Goal: Task Accomplishment & Management: Manage account settings

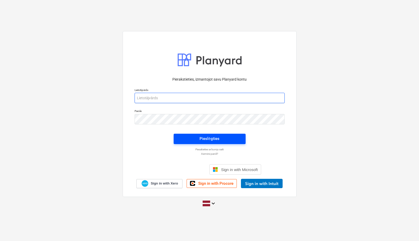
type input "[PERSON_NAME][EMAIL_ADDRESS][DOMAIN_NAME]"
click at [197, 136] on span "Pieslēgties" at bounding box center [209, 138] width 59 height 7
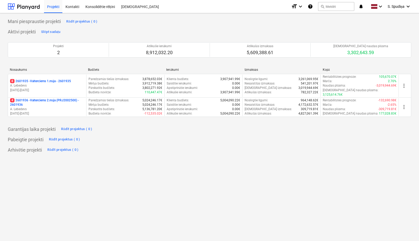
click at [62, 107] on p "A. Lebedevs" at bounding box center [47, 109] width 74 height 4
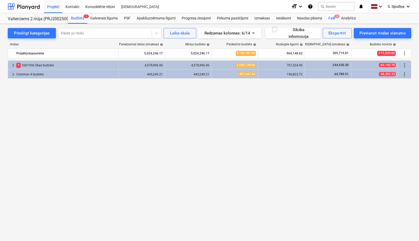
click at [330, 20] on div "Faili 4" at bounding box center [331, 18] width 13 height 10
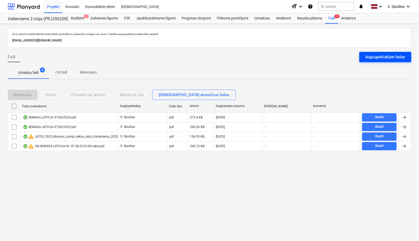
click at [371, 56] on div "Augšupielādējiet failus" at bounding box center [385, 57] width 40 height 7
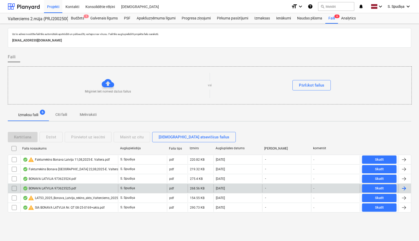
click at [62, 186] on div "BONAVA LATVIJA 973623525.pdf" at bounding box center [49, 188] width 53 height 4
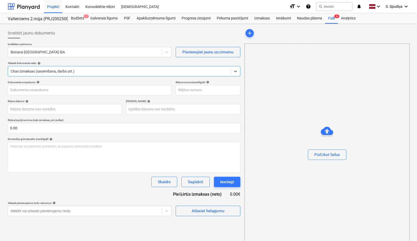
type input "973623525"
type input "[DATE]"
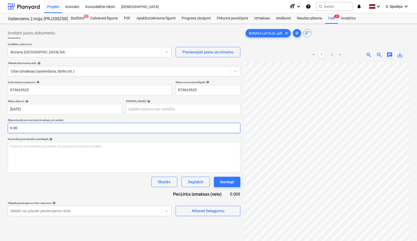
scroll to position [32, 69]
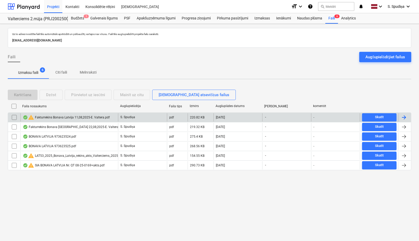
click at [49, 115] on div "warning Fakturrekins Bonava [GEOGRAPHIC_DATA] 11,08,2025-E. Valtera.pdf" at bounding box center [66, 117] width 87 height 6
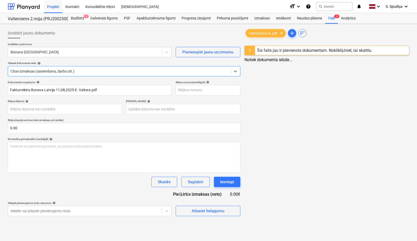
type input "Fakturrekins Bonava Latvija 11,08,2025-E. Valtera.pdf"
click at [297, 49] on div "Šis fails jau ir pievienots dokumentam. Noklikšķiniet, lai skatītu." at bounding box center [315, 50] width 115 height 5
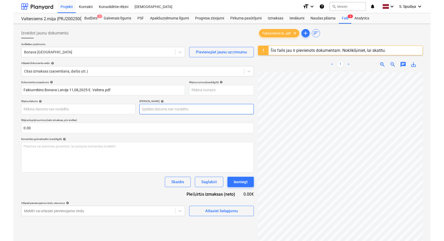
scroll to position [104, 67]
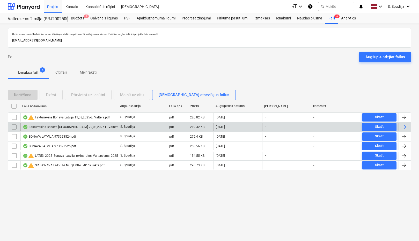
click at [79, 124] on div "Fakturrekins Bonava [GEOGRAPHIC_DATA] 22,08,2025-E. Valtera.pdf" at bounding box center [69, 127] width 98 height 8
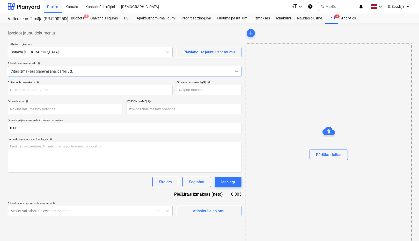
type input "Fakturrekins Bonava [GEOGRAPHIC_DATA] 22,08,2025-E. Valtera.pdf"
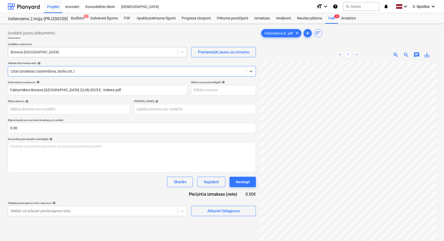
click at [26, 50] on div at bounding box center [93, 51] width 164 height 5
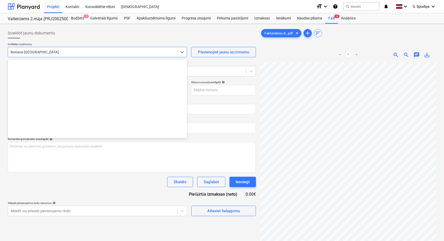
scroll to position [932, 0]
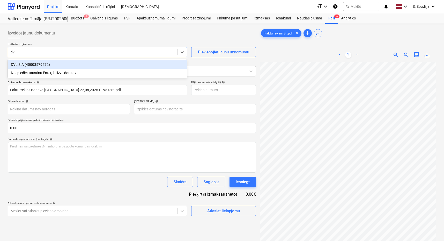
type input "dvl"
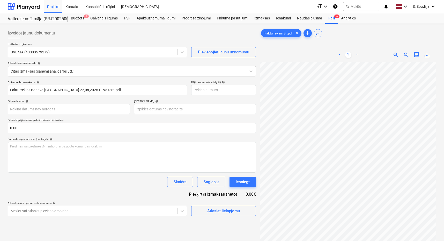
scroll to position [31, 37]
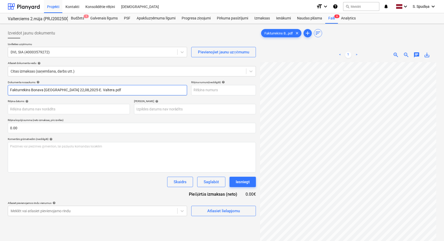
drag, startPoint x: 87, startPoint y: 90, endPoint x: -20, endPoint y: 93, distance: 107.9
click at [0, 93] on html "Projekti Kontakti Konsolidētie rēķini Iesūtne format_size keyboard_arrow_down h…" at bounding box center [222, 120] width 444 height 241
drag, startPoint x: 19, startPoint y: 91, endPoint x: -20, endPoint y: 91, distance: 39.1
click at [0, 91] on html "Projekti Kontakti Konsolidētie rēķini Iesūtne format_size keyboard_arrow_down h…" at bounding box center [222, 120] width 444 height 241
type input "DVLS 25/713"
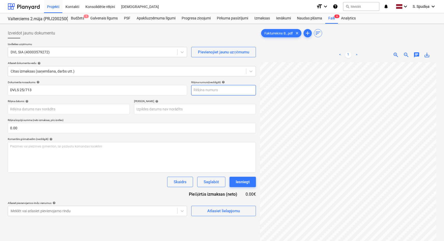
click at [227, 92] on input "text" at bounding box center [223, 90] width 65 height 10
paste input "DVLS 25/713"
type input "DVLS 25/713"
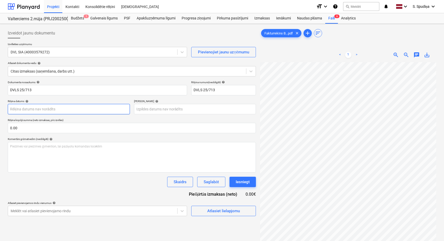
click at [23, 110] on body "Projekti Kontakti Konsolidētie rēķini Iesūtne format_size keyboard_arrow_down h…" at bounding box center [222, 120] width 444 height 241
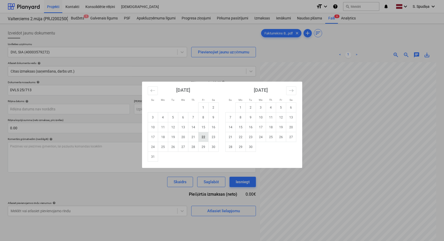
click at [204, 136] on td "22" at bounding box center [203, 137] width 10 height 10
type input "[DATE]"
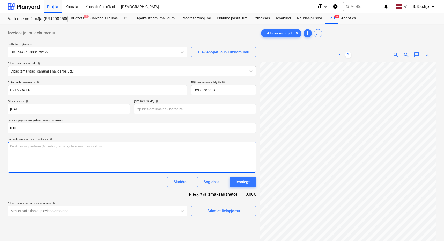
scroll to position [59, 11]
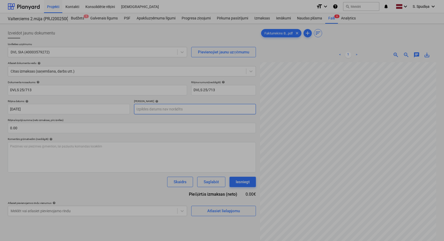
click at [181, 112] on body "Projekti Kontakti Konsolidētie rēķini Iesūtne format_size keyboard_arrow_down h…" at bounding box center [222, 120] width 444 height 241
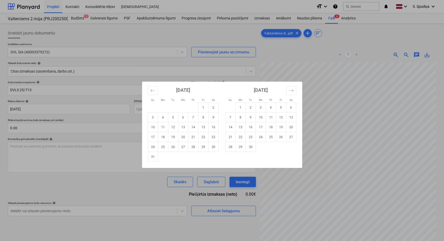
click at [298, 92] on div "[DATE] 1 2 3 4 5 6 7 8 9 10 11 12 13 14 15 16 17 18 19 20 21 22 23 24 25 26 27 …" at bounding box center [261, 116] width 78 height 70
click at [294, 91] on button "Move forward to switch to the next month." at bounding box center [291, 90] width 10 height 9
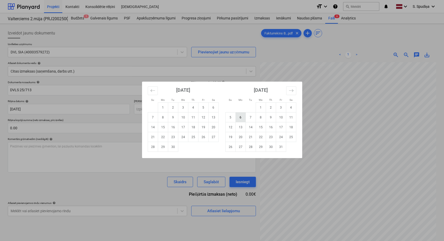
click at [240, 117] on td "6" at bounding box center [240, 117] width 10 height 10
type input "[DATE]"
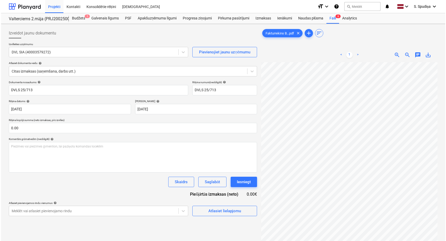
scroll to position [87, 36]
click at [213, 212] on div "Atlasiet lielapjomu" at bounding box center [223, 210] width 33 height 7
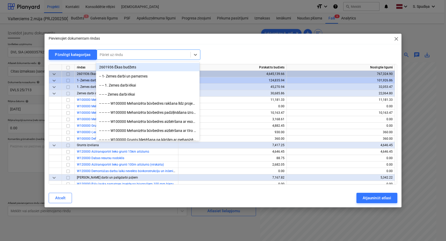
click at [137, 57] on div at bounding box center [144, 54] width 88 height 5
type input "betons"
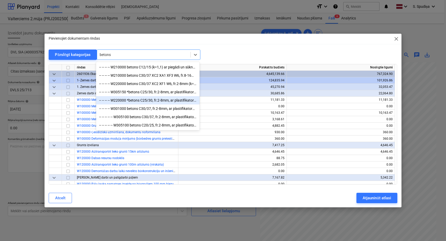
click at [153, 100] on div "-- -- -- -- W220000 *betons C25/30, fr.2-8mm, ar plastifikatoru (k=1,05un1,07) …" at bounding box center [147, 100] width 103 height 8
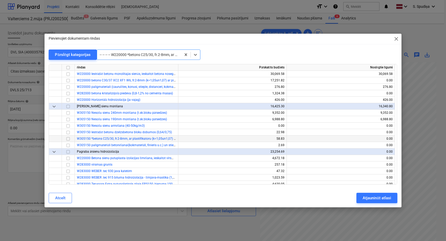
scroll to position [356, 0]
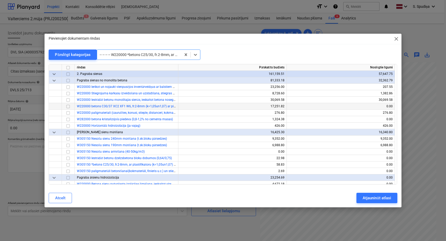
click at [69, 107] on input "checkbox" at bounding box center [68, 106] width 6 height 6
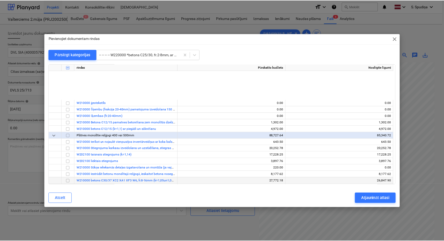
scroll to position [200, 0]
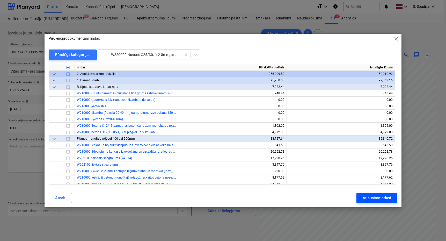
click at [375, 193] on button "Atjaunināt atlasi" at bounding box center [376, 197] width 41 height 10
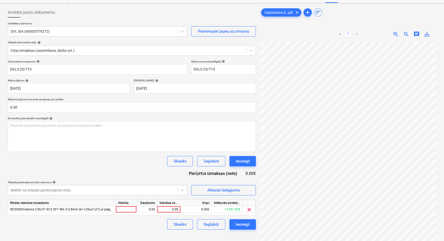
scroll to position [52, 0]
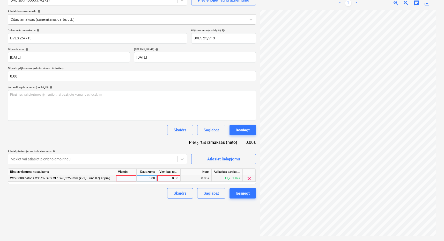
click at [170, 178] on div "0.00" at bounding box center [168, 178] width 19 height 6
type input "4393.3"
click at [214, 196] on div "Saglabāt" at bounding box center [211, 193] width 15 height 7
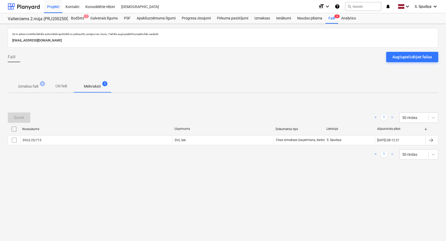
click at [26, 87] on p "Izmaksu faili" at bounding box center [28, 86] width 20 height 5
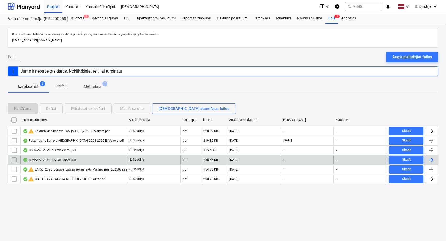
click at [49, 160] on div "BONAVA LATVIJA 973623525.pdf" at bounding box center [49, 160] width 53 height 4
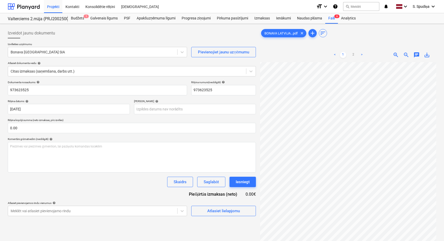
scroll to position [77, 15]
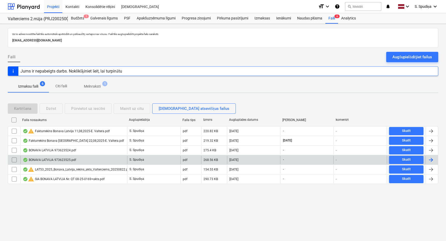
click at [56, 157] on div "BONAVA LATVIJA 973623525.pdf" at bounding box center [73, 159] width 107 height 8
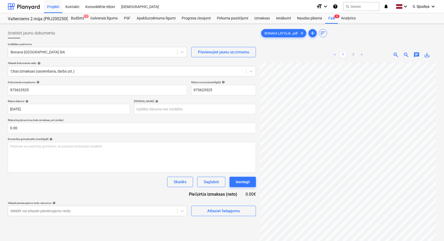
scroll to position [92, 3]
click at [302, 59] on div "< 1 2 > zoom_in zoom_out chat 0 save_alt" at bounding box center [348, 168] width 176 height 241
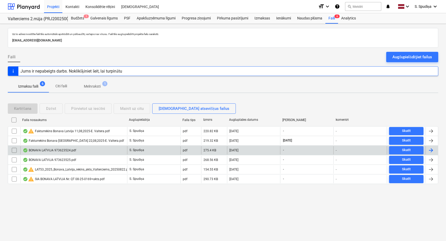
click at [60, 149] on div "BONAVA LATVIJA 973623524.pdf" at bounding box center [49, 150] width 53 height 4
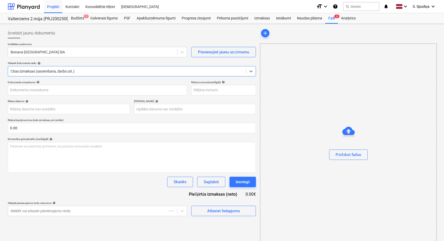
type input "973623524"
type input "[DATE]"
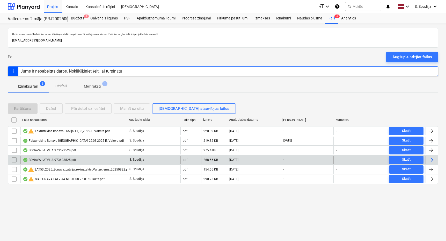
click at [66, 158] on div "BONAVA LATVIJA 973623525.pdf" at bounding box center [49, 160] width 53 height 4
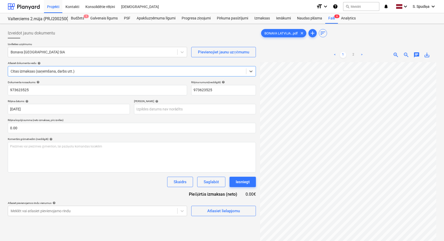
click at [418, 56] on span "save_alt" at bounding box center [427, 55] width 6 height 6
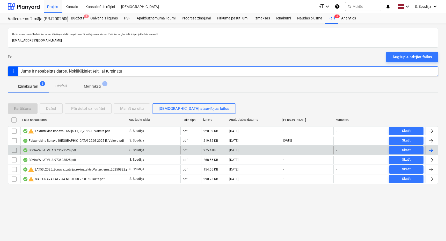
click at [46, 151] on div "BONAVA LATVIJA 973623524.pdf" at bounding box center [49, 150] width 53 height 4
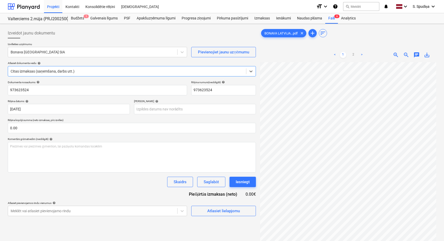
click at [418, 52] on span "save_alt" at bounding box center [427, 55] width 6 height 6
click at [53, 2] on div "Projekti" at bounding box center [53, 6] width 18 height 13
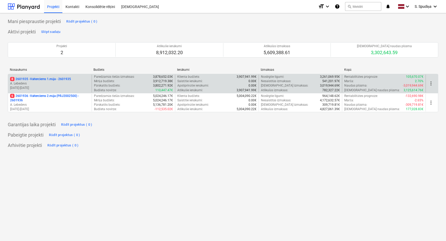
click at [53, 87] on p "[DATE] - [DATE]" at bounding box center [49, 88] width 79 height 4
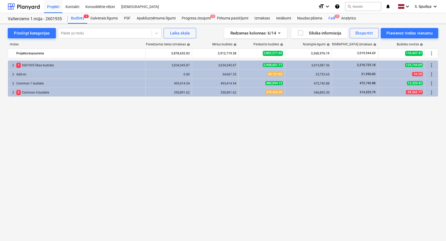
click at [332, 20] on div "Faili 7" at bounding box center [331, 18] width 13 height 10
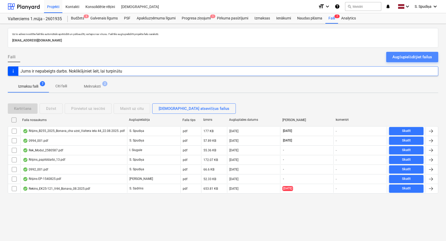
click at [402, 57] on div "Augšupielādējiet failus" at bounding box center [412, 57] width 40 height 7
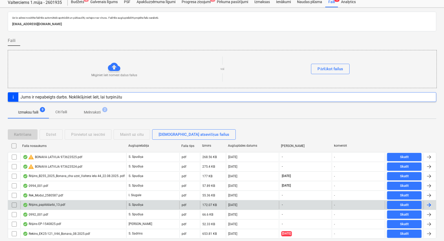
scroll to position [33, 0]
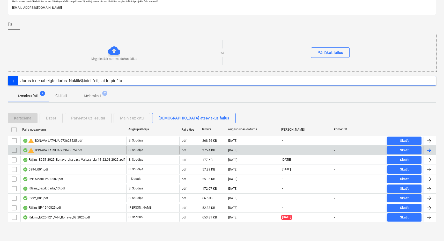
click at [66, 147] on div "warning BONAVA LATVIJA 973623524.pdf" at bounding box center [52, 150] width 59 height 6
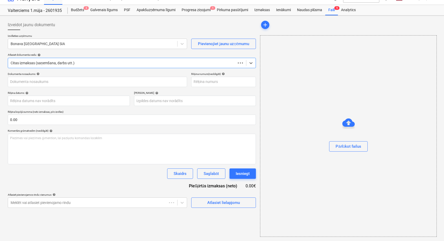
scroll to position [8, 0]
type input "973623524"
type input "[DATE]"
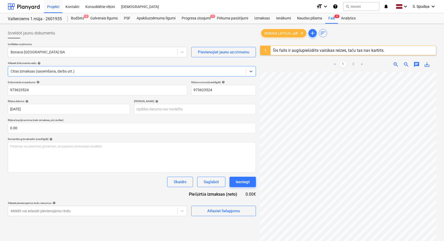
scroll to position [0, 0]
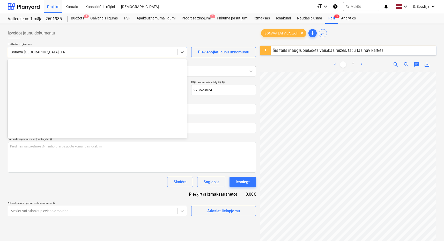
click at [68, 55] on div at bounding box center [93, 51] width 164 height 5
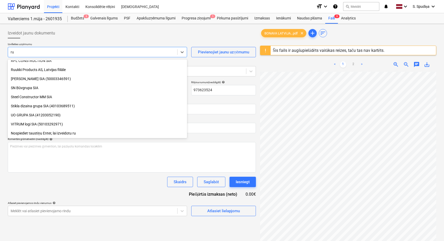
scroll to position [149, 0]
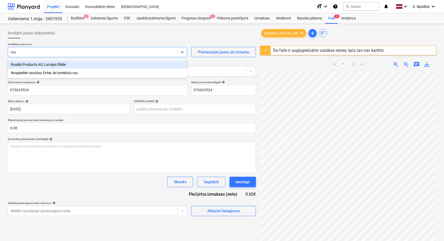
type input "ruuk"
click at [57, 66] on div "Ruukki Products AS, Latvijas filiāle" at bounding box center [97, 64] width 179 height 8
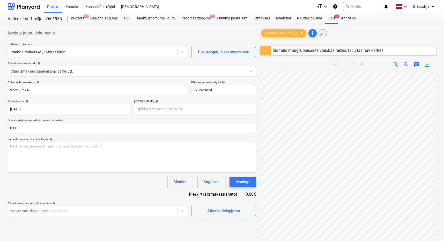
scroll to position [0, 58]
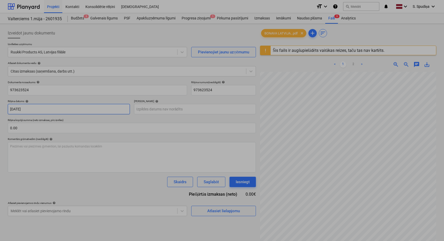
click at [38, 110] on body "Projekti Kontakti Konsolidētie rēķini Iesūtne format_size keyboard_arrow_down h…" at bounding box center [222, 120] width 444 height 241
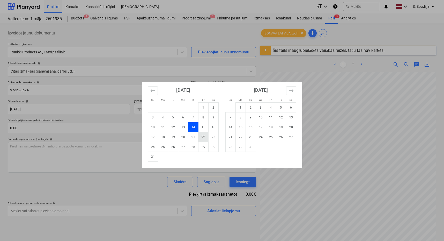
click at [201, 136] on td "22" at bounding box center [203, 137] width 10 height 10
type input "[DATE]"
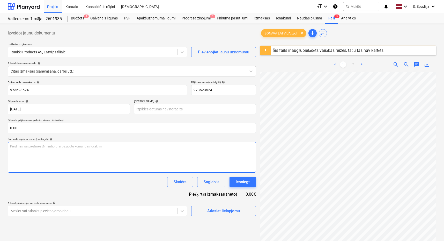
scroll to position [22, 47]
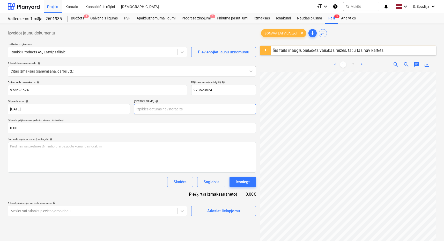
click at [168, 108] on body "Projekti Kontakti Konsolidētie rēķini Iesūtne format_size keyboard_arrow_down h…" at bounding box center [222, 120] width 444 height 241
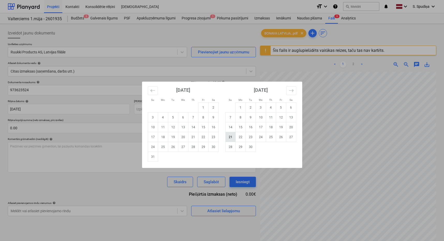
click at [234, 137] on td "21" at bounding box center [230, 137] width 10 height 10
type input "[DATE]"
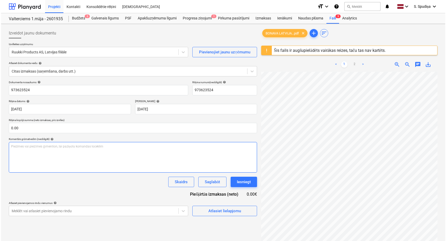
scroll to position [104, 24]
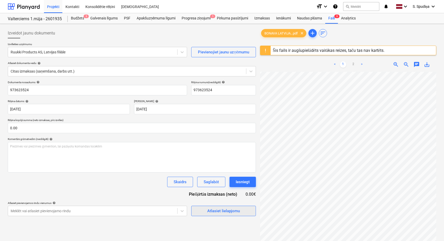
click at [223, 208] on div "Atlasiet lielapjomu" at bounding box center [223, 210] width 33 height 7
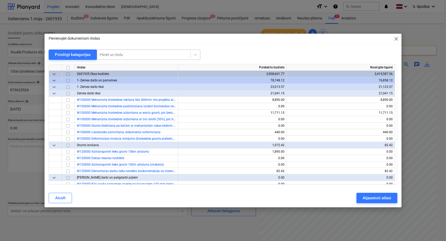
click at [154, 57] on div at bounding box center [144, 54] width 88 height 5
type input "vietzī"
click at [149, 68] on div "-- -- -- 2601926 Kvartāla vietzīme, detalizāciju skat. lapā TS-L-07" at bounding box center [147, 67] width 103 height 8
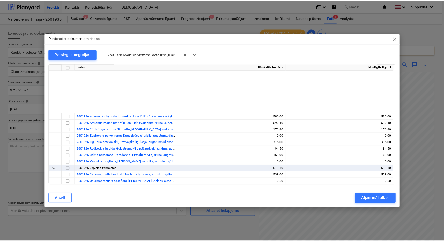
scroll to position [7232, 0]
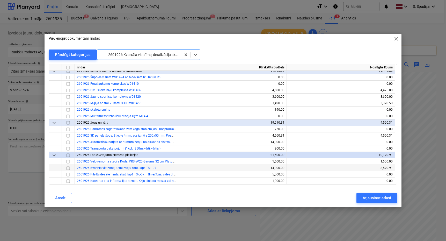
click at [68, 168] on input "checkbox" at bounding box center [68, 168] width 6 height 6
click at [368, 197] on div "Atjaunināt atlasi" at bounding box center [376, 197] width 28 height 7
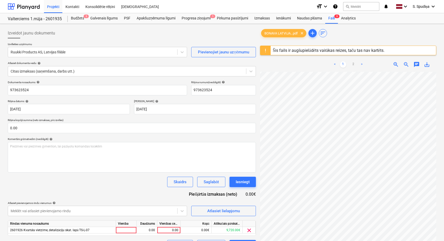
scroll to position [61, 0]
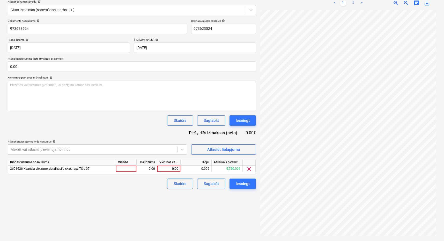
click at [354, 2] on link "2" at bounding box center [353, 3] width 6 height 6
click at [175, 168] on div "0.00" at bounding box center [168, 168] width 19 height 6
type input "4117.58"
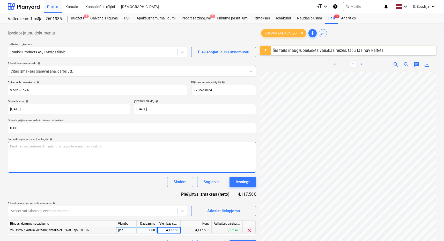
scroll to position [61, 0]
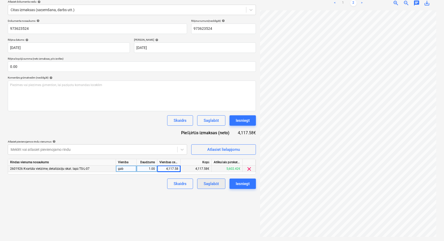
click at [207, 184] on div "Saglabāt" at bounding box center [211, 183] width 15 height 7
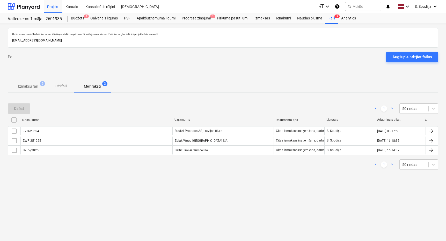
click at [33, 87] on p "Izmaksu faili" at bounding box center [28, 86] width 20 height 5
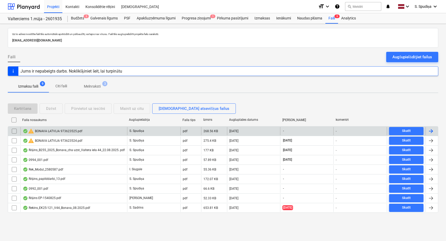
click at [46, 129] on div "warning BONAVA LATVIJA 973623525.pdf" at bounding box center [52, 131] width 59 height 6
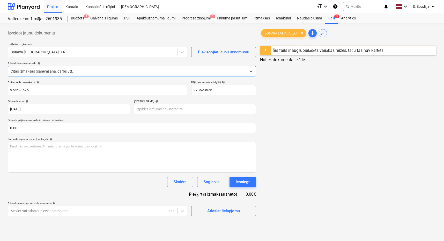
type input "973623525"
type input "[DATE]"
click at [83, 52] on div at bounding box center [93, 51] width 164 height 5
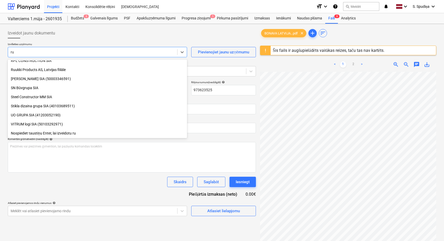
scroll to position [149, 0]
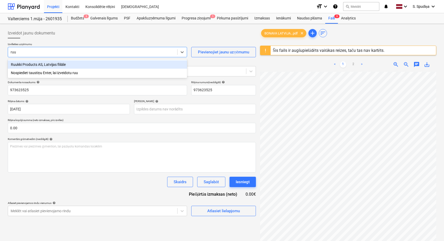
type input "ruuk"
click at [65, 61] on div "Ruukki Products AS, Latvijas filiāle" at bounding box center [97, 64] width 179 height 8
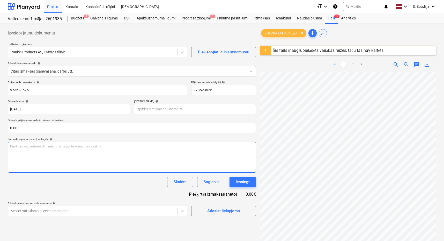
scroll to position [0, 46]
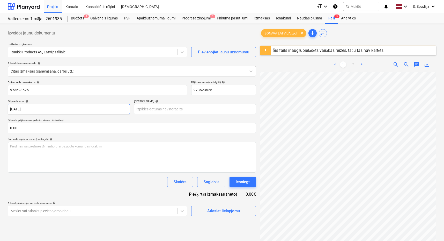
click at [42, 107] on body "Projekti Kontakti Konsolidētie rēķini Iesūtne format_size keyboard_arrow_down h…" at bounding box center [222, 120] width 444 height 241
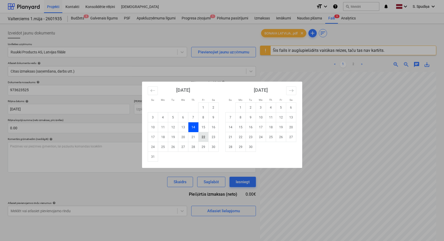
click at [204, 134] on td "22" at bounding box center [203, 137] width 10 height 10
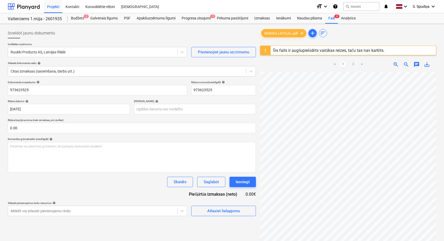
type input "[DATE]"
click at [167, 108] on body "Projekti Kontakti Konsolidētie rēķini Iesūtne format_size keyboard_arrow_down h…" at bounding box center [222, 120] width 444 height 241
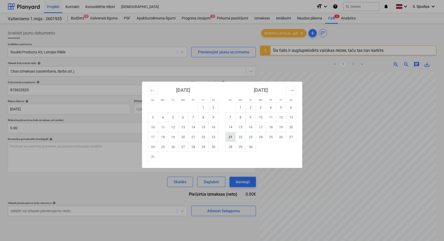
click at [232, 138] on td "21" at bounding box center [230, 137] width 10 height 10
type input "[DATE]"
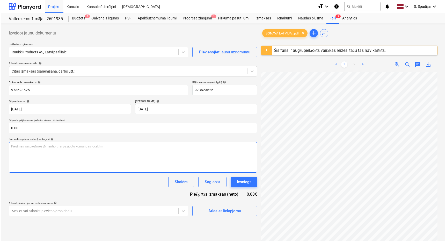
scroll to position [54, 22]
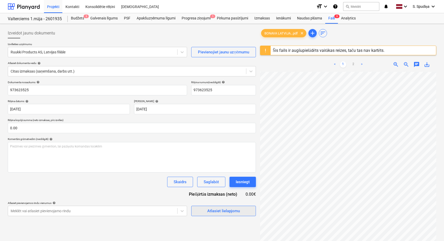
click at [234, 211] on div "Atlasiet lielapjomu" at bounding box center [223, 210] width 33 height 7
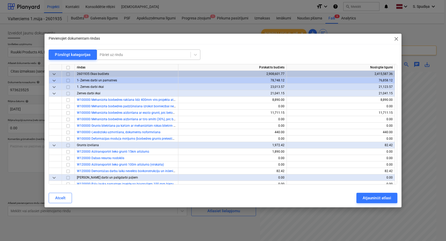
click at [161, 54] on div at bounding box center [144, 54] width 88 height 5
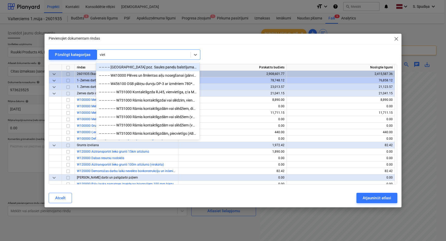
type input "vietz"
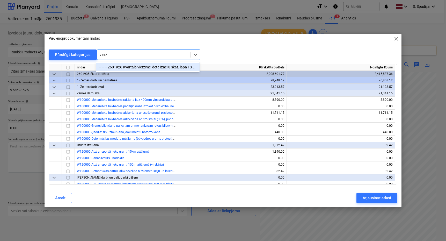
click at [152, 64] on div "-- -- -- 2601926 Kvartāla vietzīme, detalizāciju skat. lapā TS-L-07" at bounding box center [147, 67] width 103 height 8
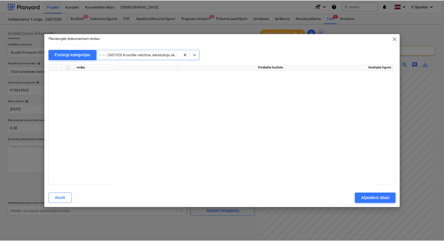
scroll to position [7232, 0]
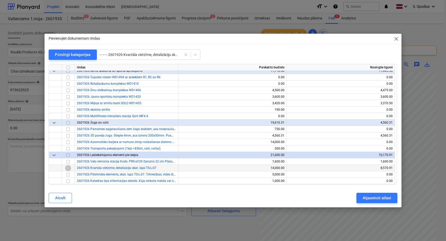
click at [67, 168] on input "checkbox" at bounding box center [68, 168] width 6 height 6
click at [384, 197] on div "Atjaunināt atlasi" at bounding box center [376, 197] width 28 height 7
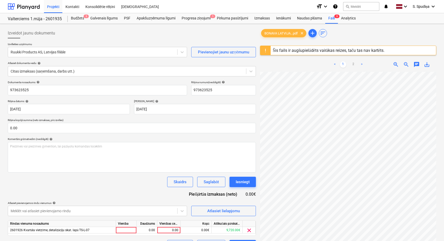
scroll to position [104, 58]
click at [174, 231] on div "0.00" at bounding box center [168, 230] width 19 height 6
type input "50"
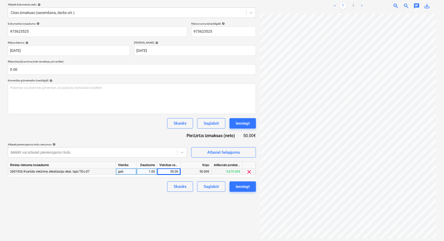
scroll to position [61, 0]
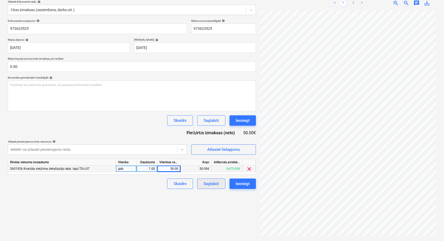
click at [205, 185] on div "Saglabāt" at bounding box center [211, 183] width 15 height 7
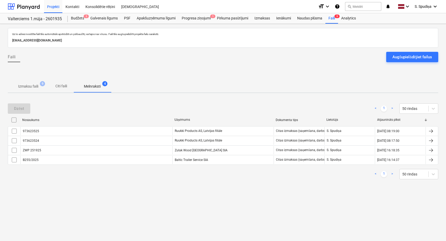
click at [32, 86] on p "Izmaksu faili" at bounding box center [28, 86] width 20 height 5
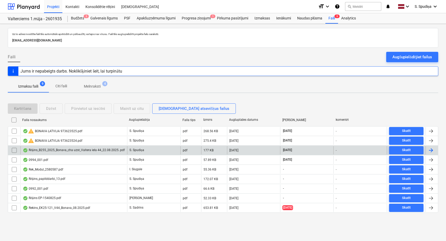
click at [49, 150] on div "Rēķins_B255_2025_Bonava_cha uzst_Valtera iela 44_22.08.2025..pdf" at bounding box center [74, 150] width 102 height 4
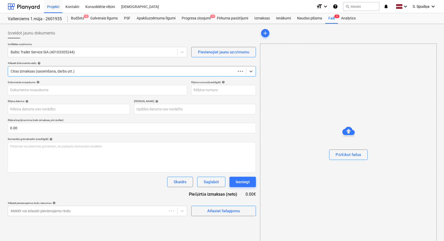
type input "B255/2025"
type input "[DATE]"
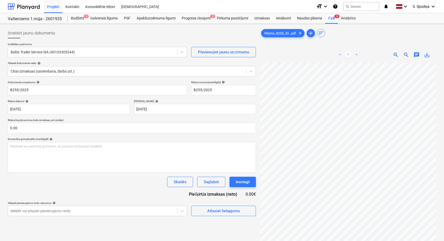
scroll to position [104, 58]
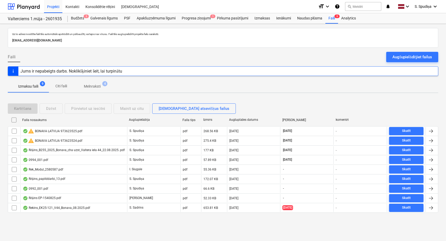
click at [92, 87] on p "Melnraksti" at bounding box center [92, 86] width 17 height 5
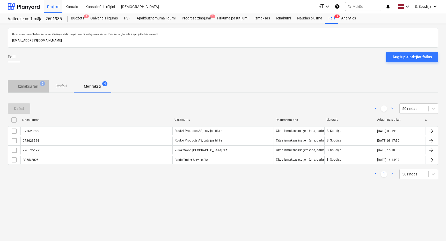
click at [20, 88] on p "Izmaksu faili" at bounding box center [28, 86] width 20 height 5
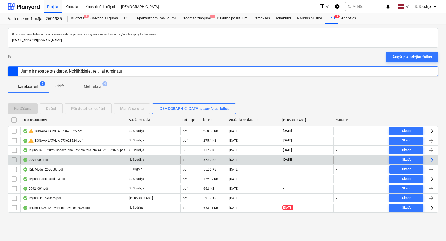
click at [32, 162] on div "0994_001.pdf" at bounding box center [73, 159] width 107 height 8
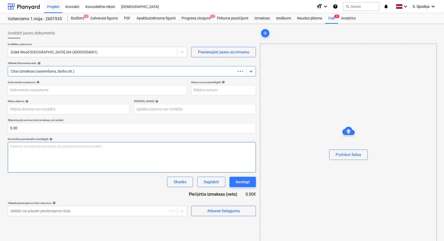
type input "ZWP 251925"
type input "[DATE]"
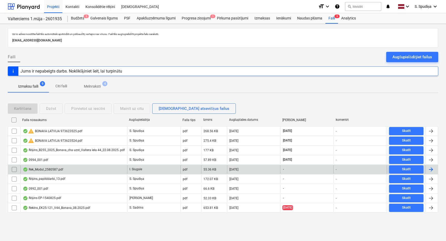
click at [45, 169] on div "Rek_Modul_2580587.pdf" at bounding box center [43, 169] width 40 height 4
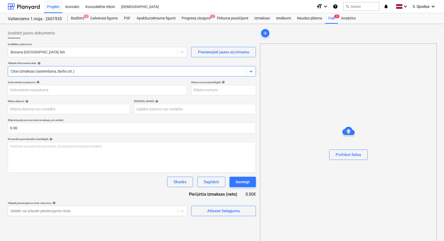
type input "2580587"
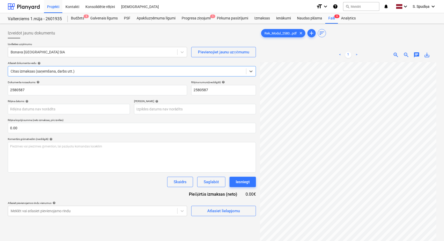
scroll to position [104, 0]
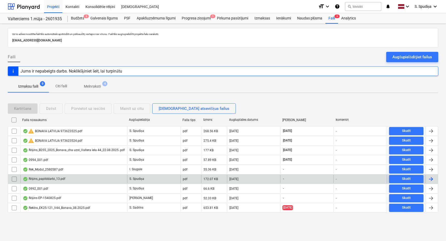
click at [59, 180] on div "Rēķins_papilddarbi_13.pdf" at bounding box center [44, 179] width 42 height 4
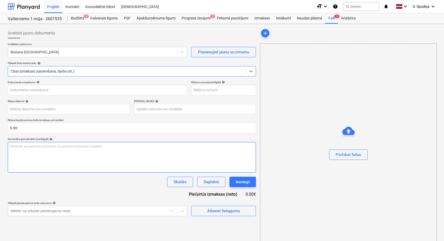
type input "Rēķins_papilddarbi_13.pdf"
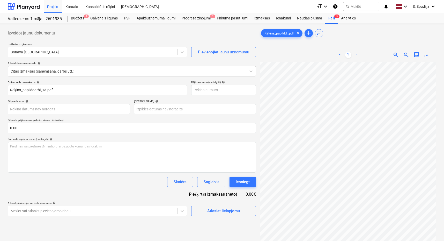
scroll to position [47, 19]
click at [406, 56] on span "zoom_out" at bounding box center [406, 55] width 6 height 6
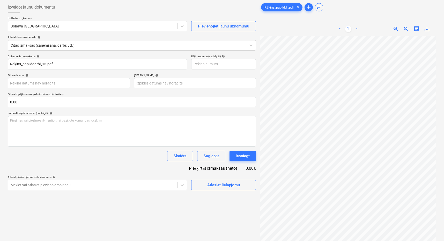
scroll to position [50, 0]
click at [36, 29] on div at bounding box center [93, 26] width 164 height 5
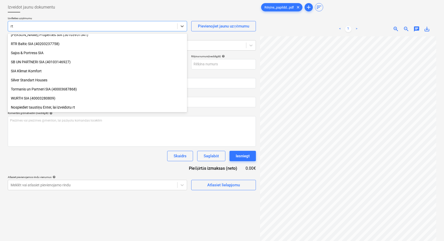
scroll to position [158, 0]
type input "rtr"
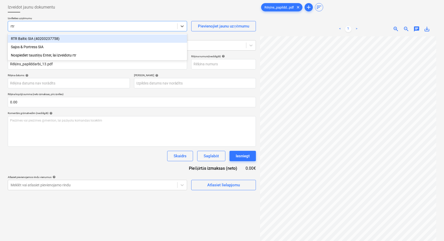
click at [42, 34] on div "RTR Baltic SIA (40203237758) Sajos & Portress SIA Nospiediet taustiņu Enter, la…" at bounding box center [97, 46] width 179 height 27
click at [40, 39] on div "RTR Baltic SIA (40203237758)" at bounding box center [97, 38] width 179 height 8
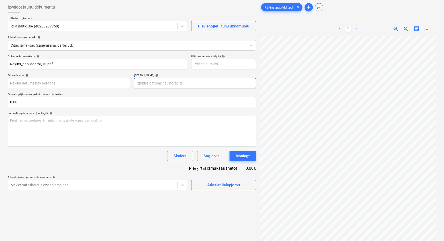
scroll to position [0, 2]
drag, startPoint x: 74, startPoint y: 62, endPoint x: -20, endPoint y: 77, distance: 95.6
click at [0, 77] on html "Projekti Kontakti Konsolidētie rēķini Iesūtne format_size keyboard_arrow_down h…" at bounding box center [222, 94] width 444 height 241
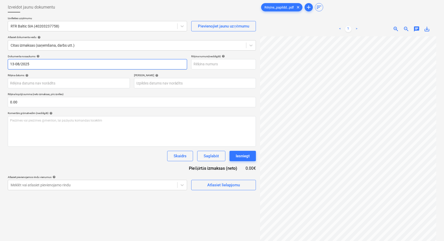
drag, startPoint x: 39, startPoint y: 62, endPoint x: -18, endPoint y: 65, distance: 56.4
click at [0, 65] on html "Projekti Kontakti Konsolidētie rēķini Iesūtne format_size keyboard_arrow_down h…" at bounding box center [222, 94] width 444 height 241
type input "13-08/2025"
click at [205, 63] on input "text" at bounding box center [223, 64] width 65 height 10
paste input "13-08/2025"
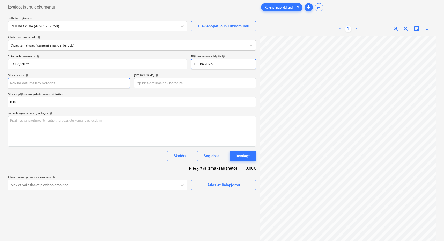
type input "13-08/2025"
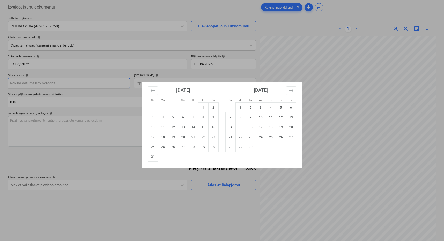
click at [55, 84] on body "Projekti Kontakti Konsolidētie rēķini Iesūtne format_size keyboard_arrow_down h…" at bounding box center [222, 94] width 444 height 241
click at [191, 136] on td "21" at bounding box center [193, 137] width 10 height 10
type input "[DATE]"
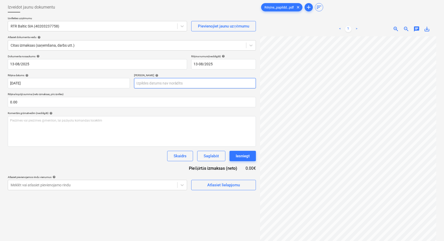
click at [163, 82] on body "Projekti Kontakti Konsolidētie rēķini Iesūtne format_size keyboard_arrow_down h…" at bounding box center [222, 94] width 444 height 241
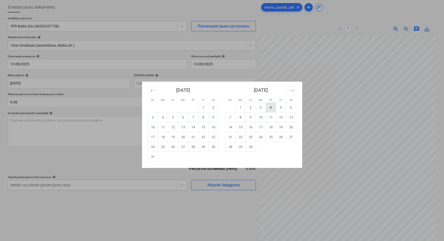
click at [273, 106] on td "4" at bounding box center [271, 107] width 10 height 10
type input "[DATE]"
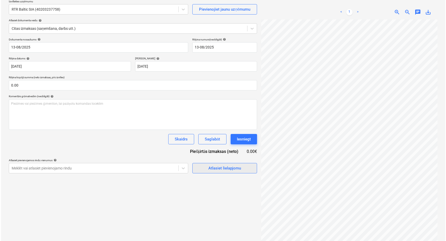
scroll to position [52, 0]
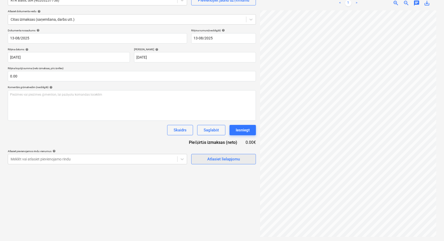
click at [215, 160] on div "Atlasiet lielapjomu" at bounding box center [223, 158] width 33 height 7
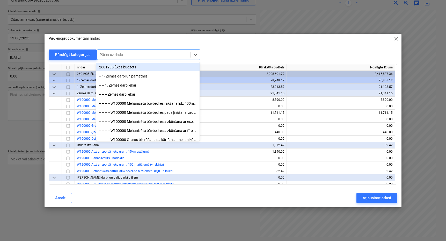
click at [152, 56] on div at bounding box center [144, 54] width 88 height 5
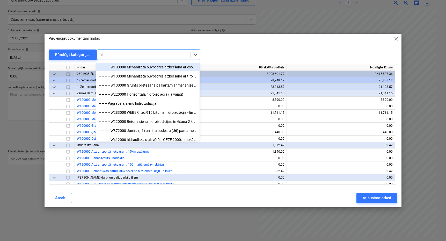
type input "h"
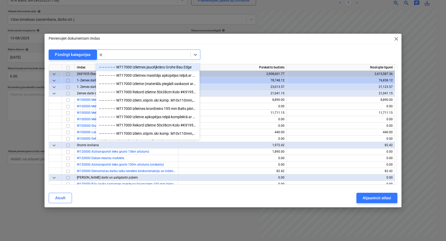
type input "i"
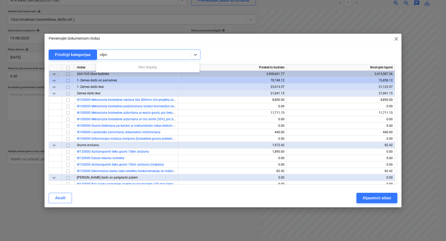
type input "vilp"
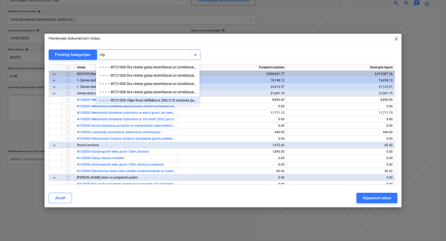
click at [162, 102] on div "-- -- -- -- W721000 Vilpe Ross deflektors 200/210 nosūces (jumtiņš, vertikālā c…" at bounding box center [147, 100] width 103 height 8
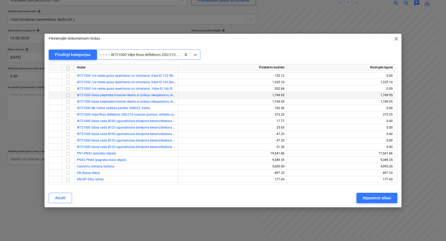
scroll to position [3899, 0]
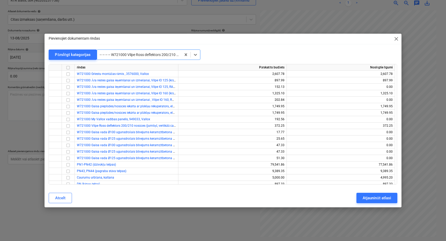
click at [138, 54] on div at bounding box center [139, 54] width 79 height 5
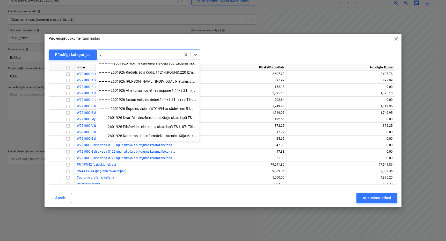
scroll to position [1461, 0]
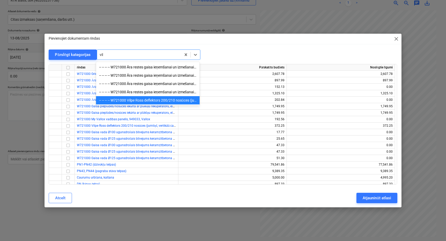
type input "vilp"
click at [142, 66] on div "-- -- -- -- W721000 Āra restes gaisa ieņemšanai un izmešanai, Vilpe IO 125 (krā…" at bounding box center [147, 67] width 103 height 8
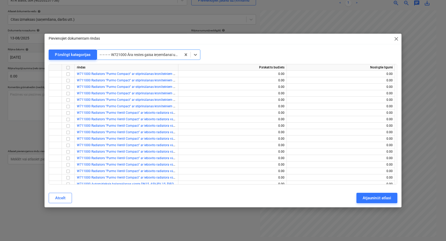
scroll to position [3569, 0]
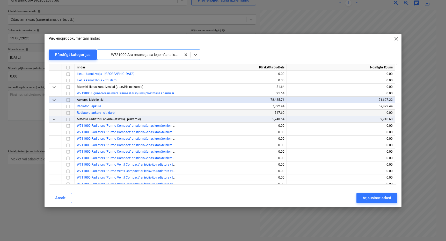
click at [69, 112] on input "checkbox" at bounding box center [68, 113] width 6 height 6
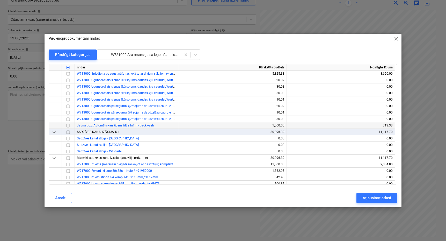
scroll to position [3336, 0]
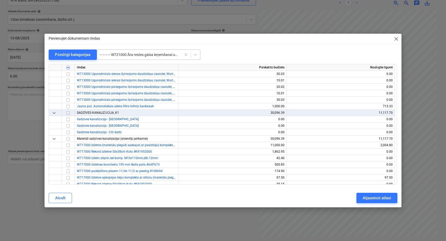
click at [122, 55] on div at bounding box center [139, 54] width 79 height 5
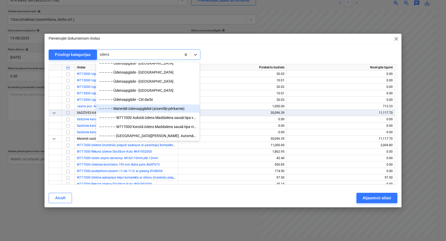
scroll to position [129, 0]
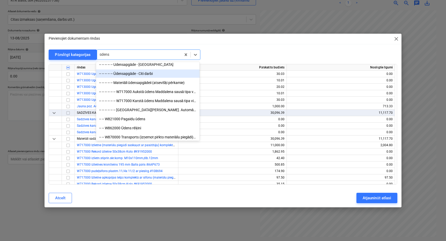
type input "ūdens"
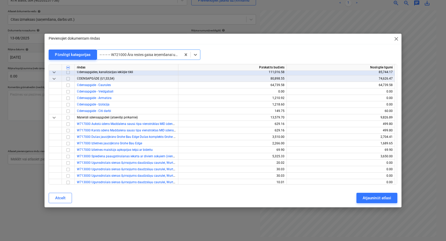
scroll to position [3207, 0]
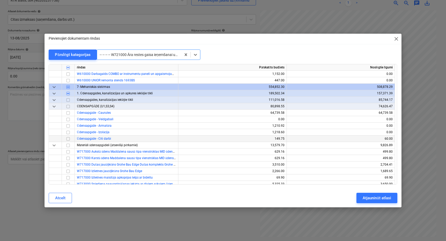
click at [68, 139] on input "checkbox" at bounding box center [68, 139] width 6 height 6
click at [136, 55] on div at bounding box center [139, 54] width 79 height 5
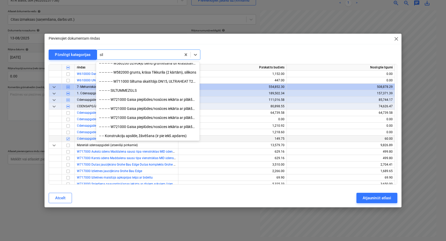
scroll to position [103, 0]
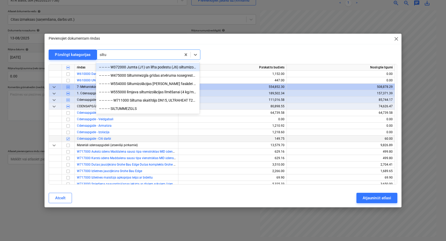
type input "siltum"
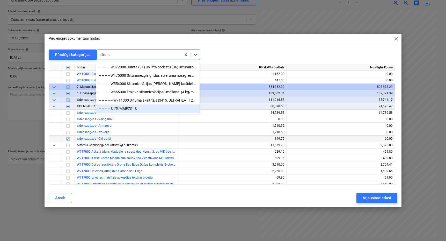
click at [133, 110] on div "-- -- -- -- SILTUMMEZGLS" at bounding box center [147, 108] width 103 height 8
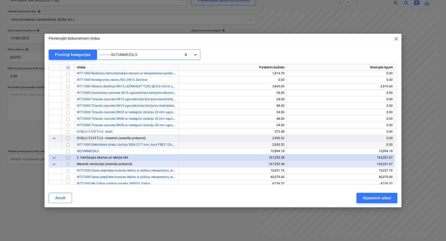
scroll to position [3782, 0]
click at [145, 56] on div at bounding box center [139, 54] width 79 height 5
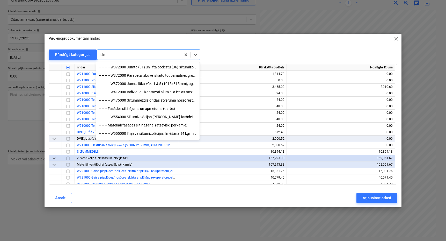
scroll to position [0, 0]
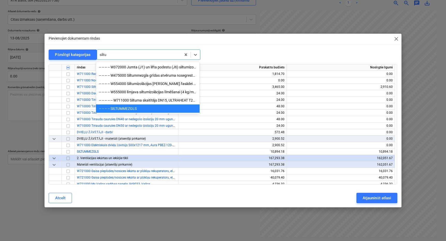
type input "siltum"
click at [116, 54] on div at bounding box center [139, 54] width 79 height 5
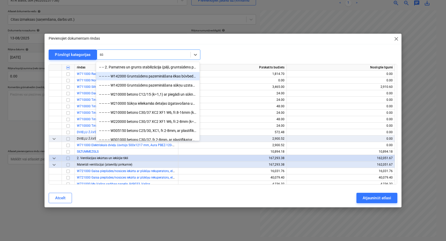
type input "s"
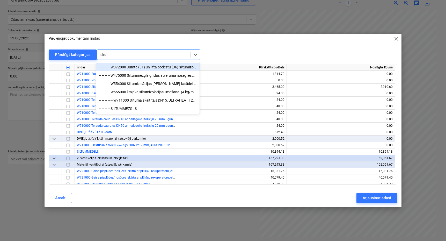
type input "siltum"
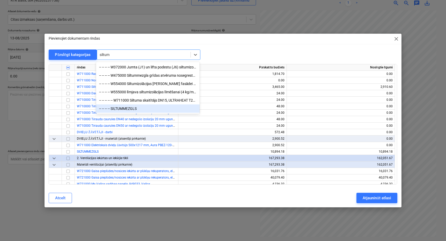
click at [148, 108] on div "-- -- -- -- SILTUMMEZGLS" at bounding box center [147, 108] width 103 height 8
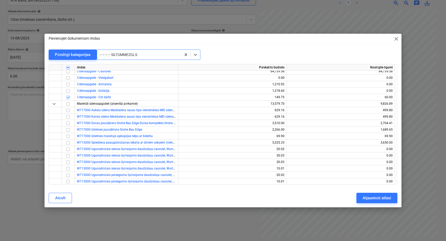
scroll to position [3239, 0]
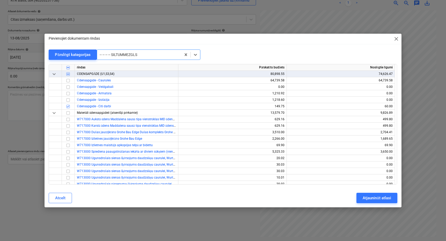
click at [151, 53] on div at bounding box center [139, 54] width 79 height 5
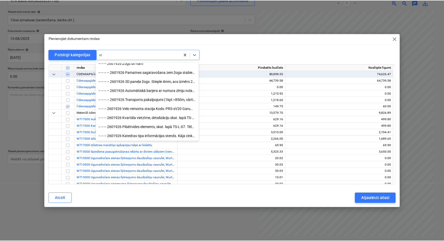
scroll to position [1461, 0]
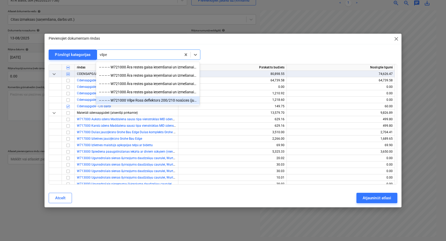
type input "vilpe"
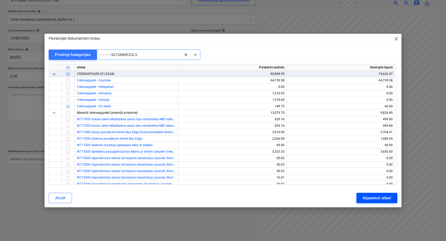
click at [380, 200] on div "Atjaunināt atlasi" at bounding box center [376, 197] width 28 height 7
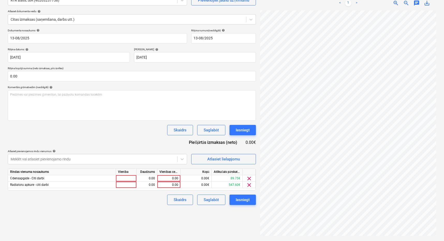
scroll to position [50, 2]
click at [171, 182] on div "0.00" at bounding box center [168, 184] width 19 height 6
type input "136"
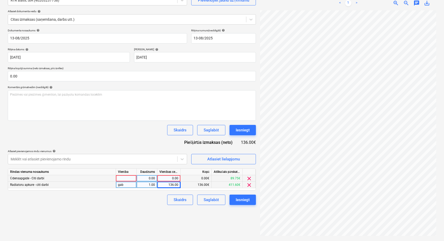
click at [173, 178] on div "0.00" at bounding box center [168, 178] width 19 height 6
type input "510"
click at [212, 199] on div "Saglabāt" at bounding box center [211, 199] width 15 height 7
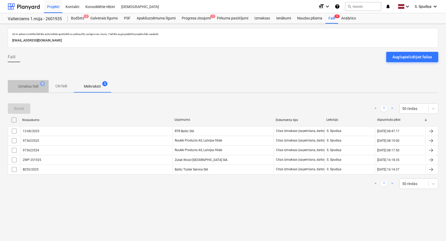
click at [30, 84] on p "Izmaksu faili" at bounding box center [28, 86] width 20 height 5
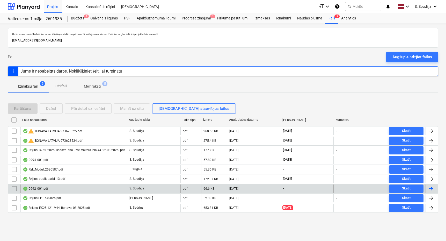
click at [51, 189] on div "0992_001.pdf" at bounding box center [73, 188] width 107 height 8
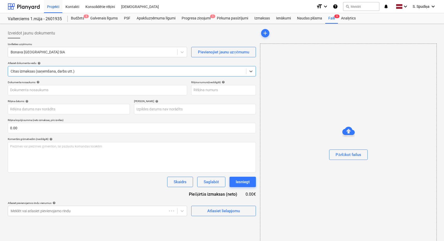
type input "1"
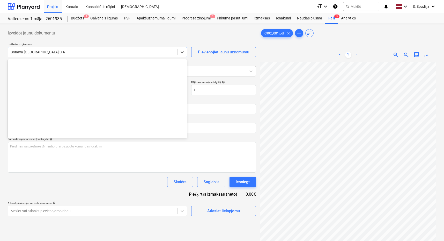
click at [96, 51] on div at bounding box center [93, 51] width 164 height 5
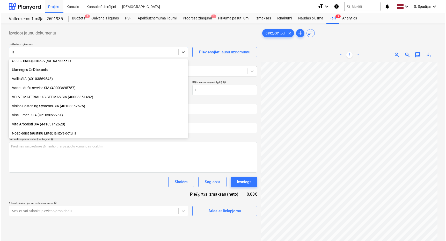
scroll to position [502, 0]
type input "isg"
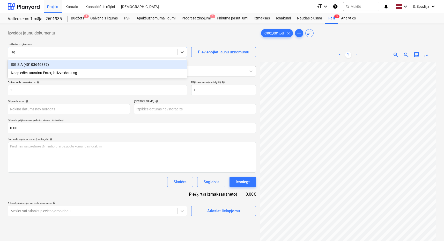
click at [78, 65] on div "ISG SIA (40103646387)" at bounding box center [97, 64] width 179 height 8
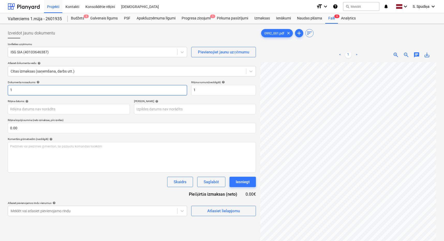
click at [39, 87] on input "1" at bounding box center [97, 90] width 179 height 10
drag, startPoint x: 16, startPoint y: 90, endPoint x: -10, endPoint y: 90, distance: 25.1
click at [0, 90] on html "Projekti Kontakti Konsolidētie rēķini Iesūtne format_size keyboard_arrow_down h…" at bounding box center [222, 120] width 444 height 241
type input "ISG2025 1324"
click at [171, 91] on div "Dokumenta nosaukums help ISG2025 1324 Rēķina numurs (neobligāti) help 1" at bounding box center [132, 87] width 248 height 15
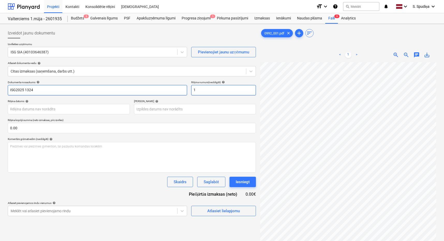
paste input "ISG2025 1324"
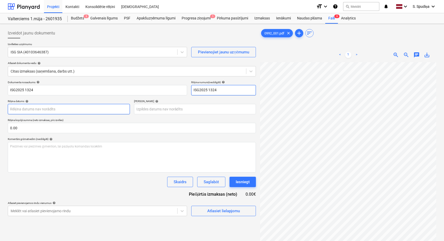
type input "ISG2025 1324"
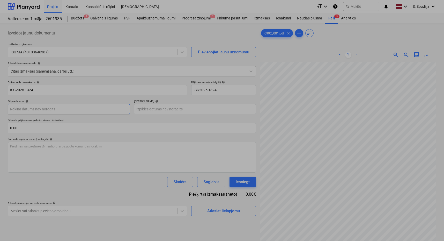
click at [65, 108] on body "Projekti Kontakti Konsolidētie rēķini Iesūtne format_size keyboard_arrow_down h…" at bounding box center [222, 120] width 444 height 241
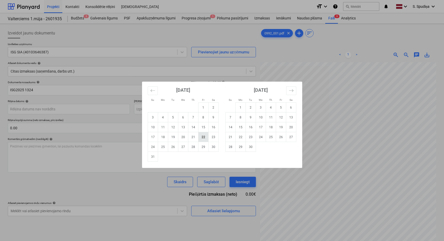
click at [203, 137] on td "22" at bounding box center [203, 137] width 10 height 10
type input "[DATE]"
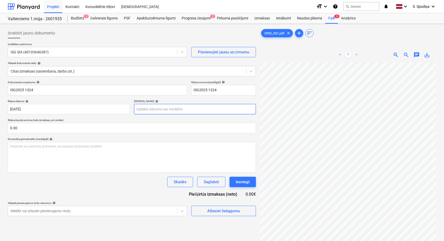
click at [160, 111] on body "Projekti Kontakti Konsolidētie rēķini Iesūtne format_size keyboard_arrow_down h…" at bounding box center [222, 120] width 444 height 241
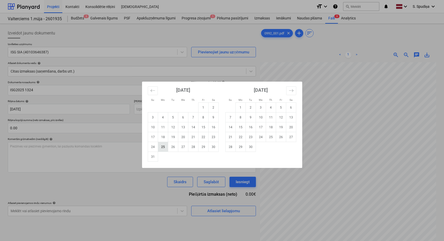
click at [160, 147] on td "25" at bounding box center [163, 147] width 10 height 10
type input "[DATE]"
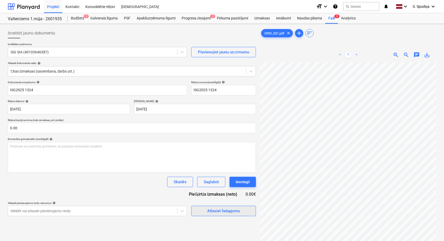
click at [216, 208] on div "Atlasiet lielapjomu" at bounding box center [223, 210] width 33 height 7
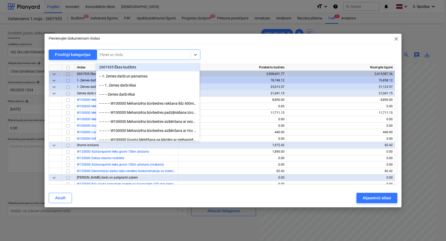
click at [125, 55] on div at bounding box center [144, 54] width 88 height 5
type input "kārba"
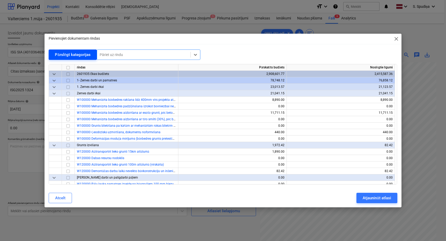
drag, startPoint x: 116, startPoint y: 54, endPoint x: 86, endPoint y: 58, distance: 30.9
click at [86, 58] on div "Pārslēgt kategorijas Select is focused ,type to refine list, press Down to open…" at bounding box center [223, 54] width 348 height 11
click at [106, 54] on div at bounding box center [144, 54] width 88 height 5
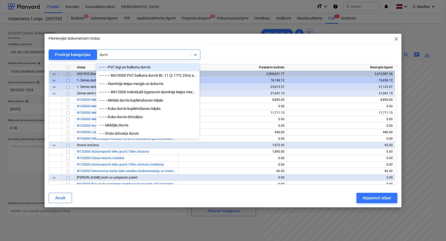
type input "durvis"
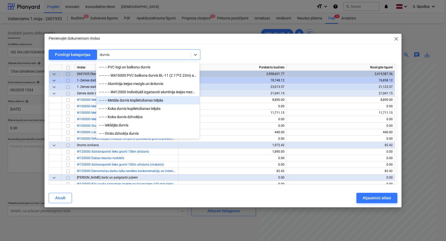
click at [122, 102] on div "-- -- -- Metāla durvis koplietošanas telpās" at bounding box center [147, 100] width 103 height 8
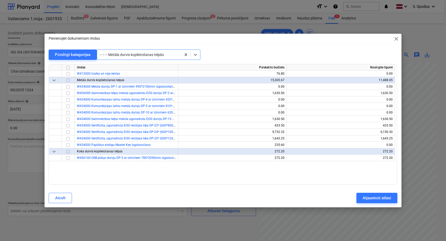
scroll to position [1474, 0]
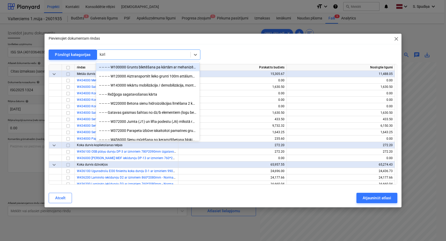
type input "kārba"
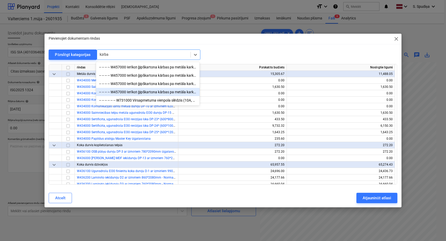
click at [172, 90] on div "-- -- -- -- W457000 Ierīkot ģipškartona kārbas pa metāla karkasu, ugunsdrošās (…" at bounding box center [147, 92] width 103 height 8
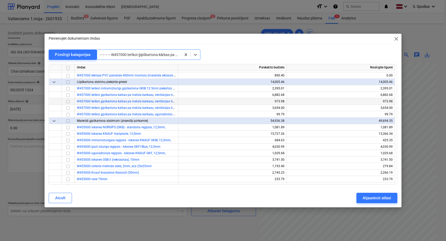
scroll to position [1978, 0]
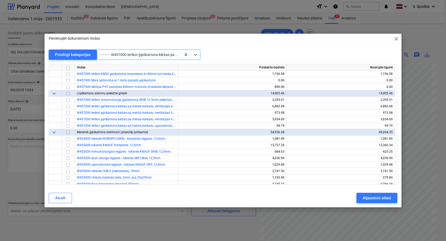
click at [158, 51] on div "-- -- -- -- W457000 Ierīkot ģipškartona kārbas pa metāla karkasu, ugunsdrošās (…" at bounding box center [139, 54] width 84 height 7
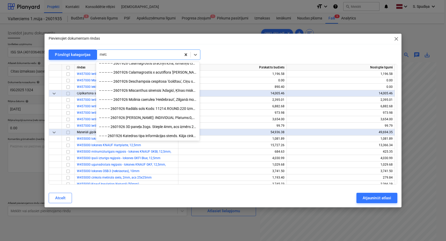
scroll to position [330, 0]
type input "metāla"
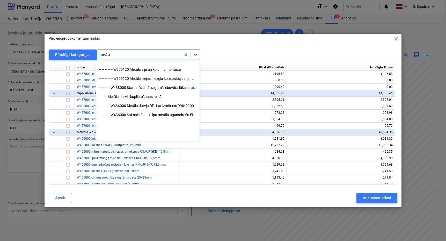
scroll to position [0, 0]
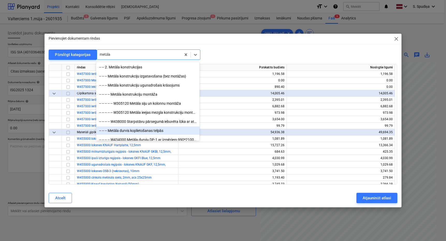
click at [145, 129] on div "-- -- -- Metāla durvis koplietošanas telpās" at bounding box center [147, 130] width 103 height 8
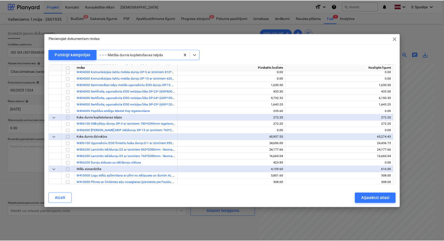
scroll to position [1474, 0]
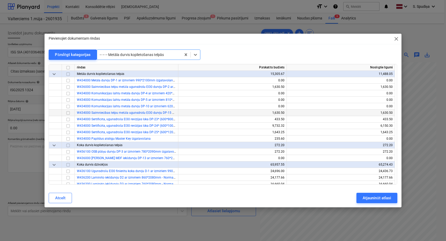
drag, startPoint x: 67, startPoint y: 112, endPoint x: 71, endPoint y: 112, distance: 4.7
click at [67, 112] on input "checkbox" at bounding box center [68, 113] width 6 height 6
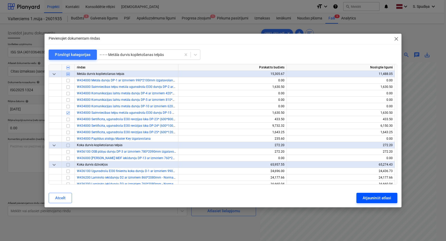
click at [373, 196] on div "Atjaunināt atlasi" at bounding box center [376, 197] width 28 height 7
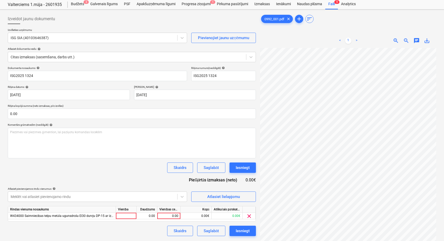
scroll to position [26, 0]
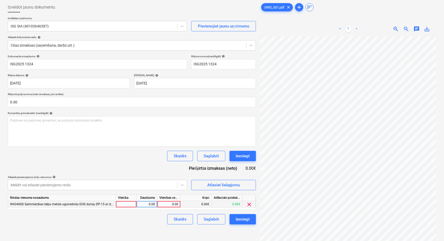
click at [171, 204] on div "0.00" at bounding box center [168, 204] width 19 height 6
type input "200"
click at [209, 217] on div "Saglabāt" at bounding box center [211, 218] width 15 height 7
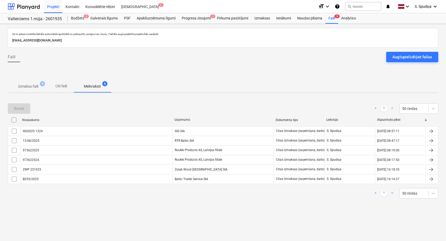
click at [33, 86] on p "Izmaksu faili" at bounding box center [28, 86] width 20 height 5
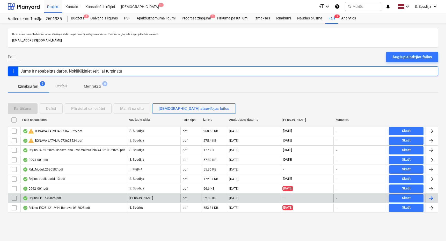
click at [64, 197] on div "Rēķins EP-1540825.pdf" at bounding box center [73, 198] width 107 height 8
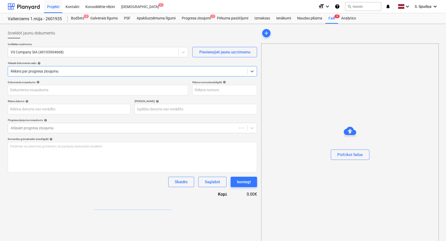
type input "0"
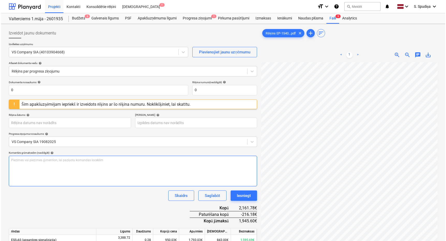
scroll to position [0, 11]
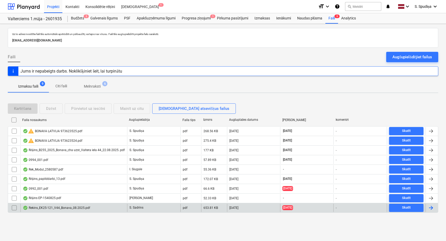
click at [67, 208] on div "Rekins_EK25-121_V44_Bonava_08.2025.pdf" at bounding box center [56, 207] width 67 height 4
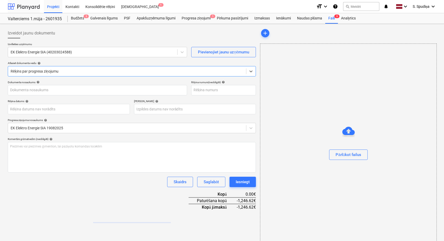
type input "EK25-121"
type input "[DATE]"
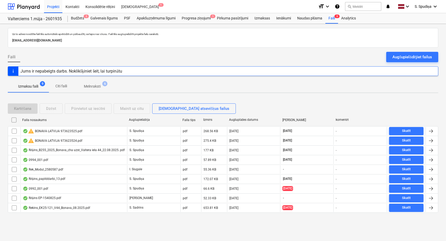
click at [94, 84] on p "Melnraksti" at bounding box center [92, 86] width 17 height 5
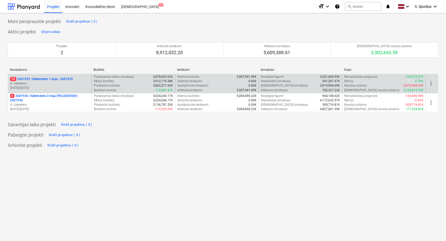
click at [57, 87] on p "[DATE] - [DATE]" at bounding box center [49, 88] width 79 height 4
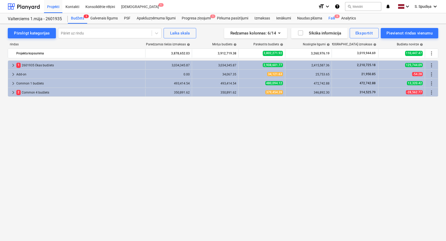
click at [333, 19] on div "Faili 9" at bounding box center [331, 18] width 13 height 10
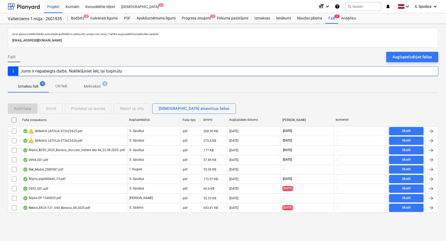
click at [94, 85] on p "Melnraksti" at bounding box center [92, 86] width 17 height 5
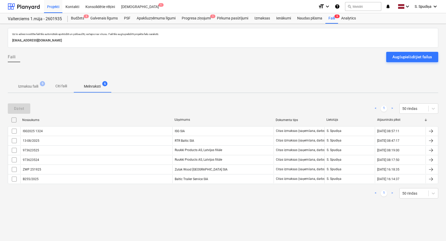
click at [25, 85] on p "Izmaksu faili" at bounding box center [28, 86] width 20 height 5
